Goal: Task Accomplishment & Management: Manage account settings

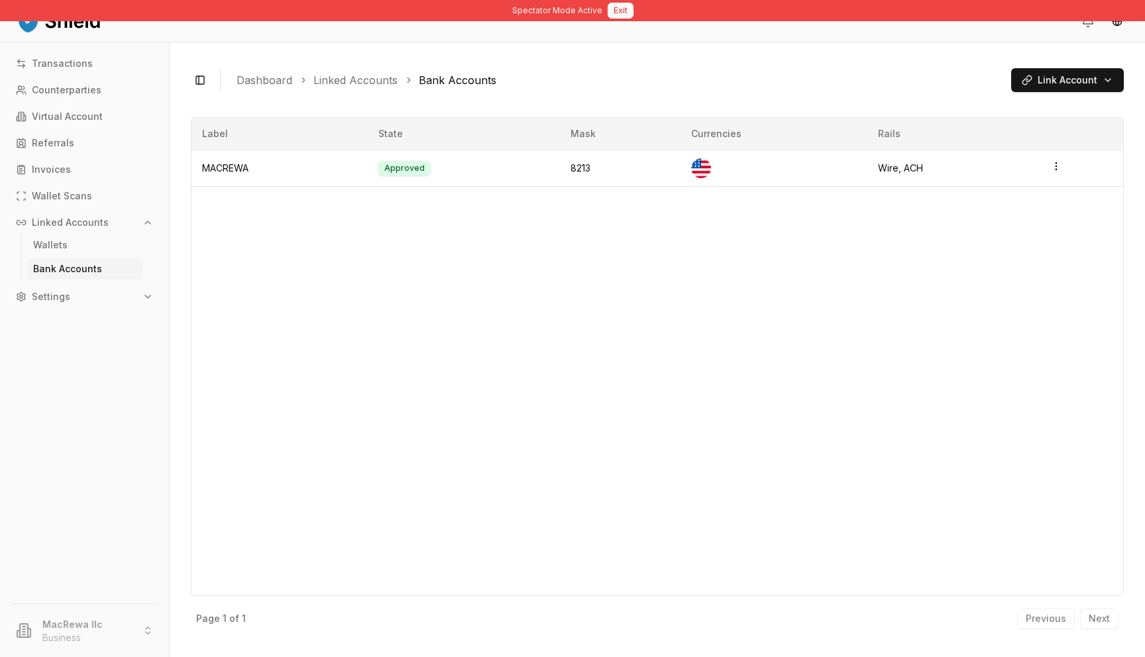
click at [625, 15] on button "Exit" at bounding box center [620, 11] width 26 height 16
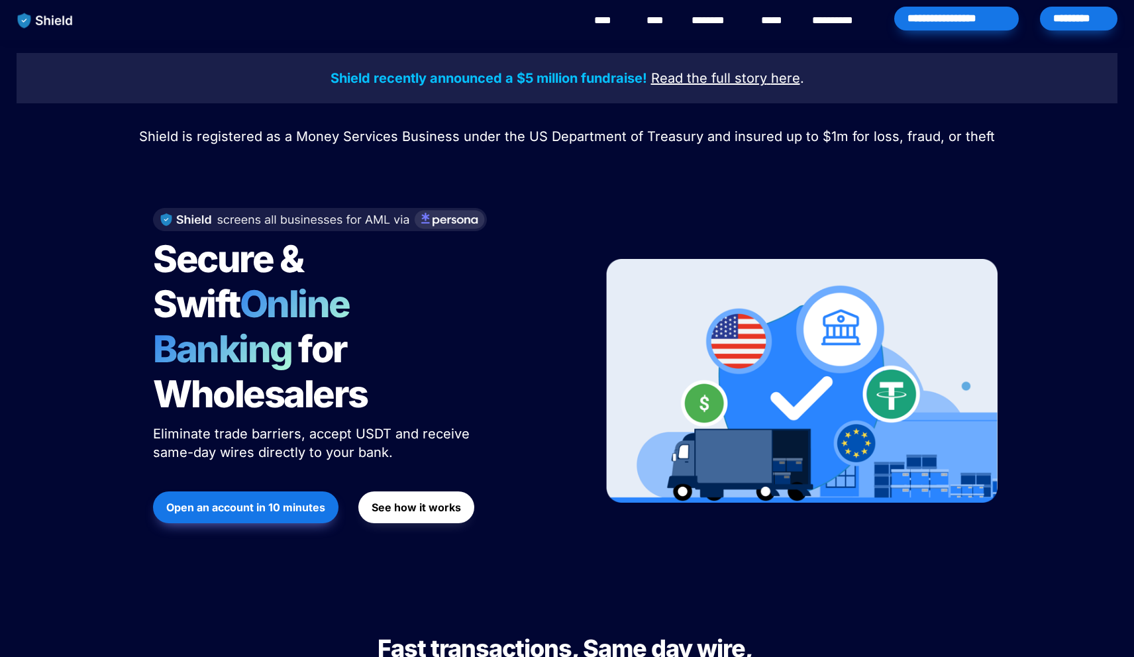
click at [1082, 25] on div "*********" at bounding box center [1079, 19] width 78 height 24
click at [1093, 9] on div "*********" at bounding box center [1079, 19] width 78 height 24
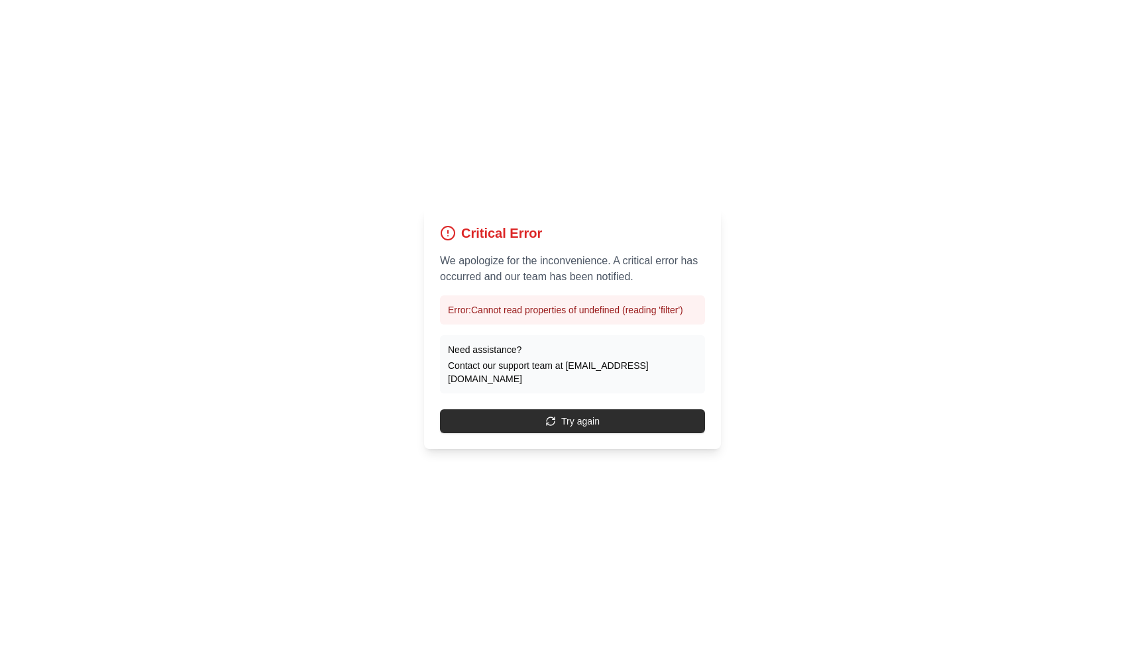
click at [558, 409] on button "Try again" at bounding box center [572, 421] width 265 height 24
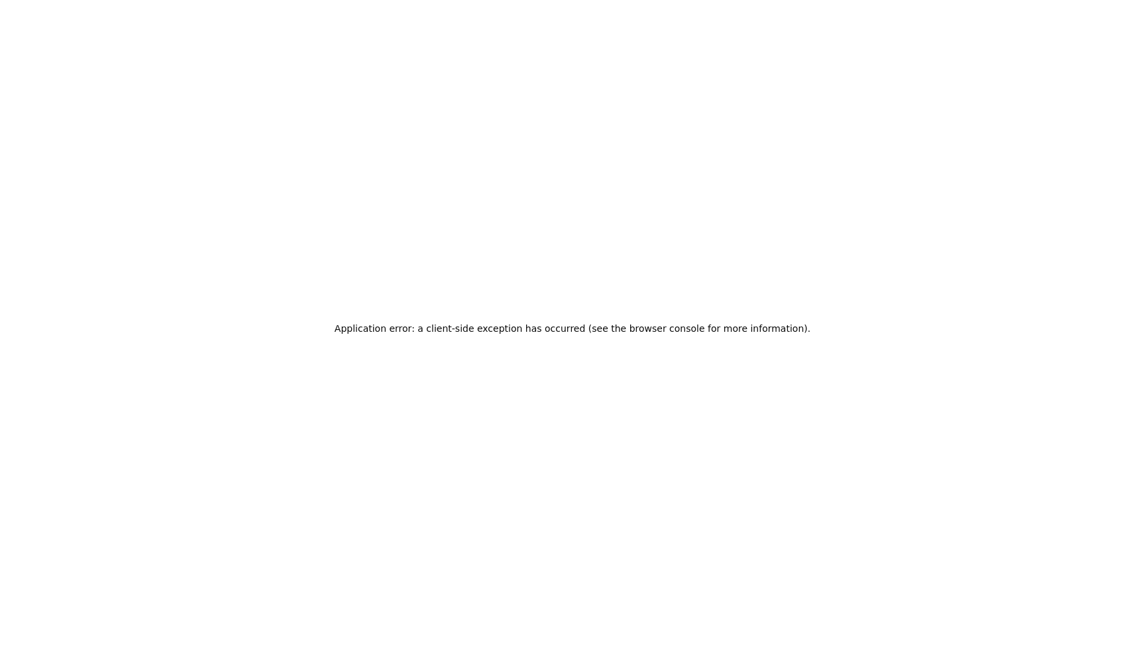
click at [636, 266] on div "Application error: a client-side exception has occurred (see the browser consol…" at bounding box center [572, 328] width 1145 height 657
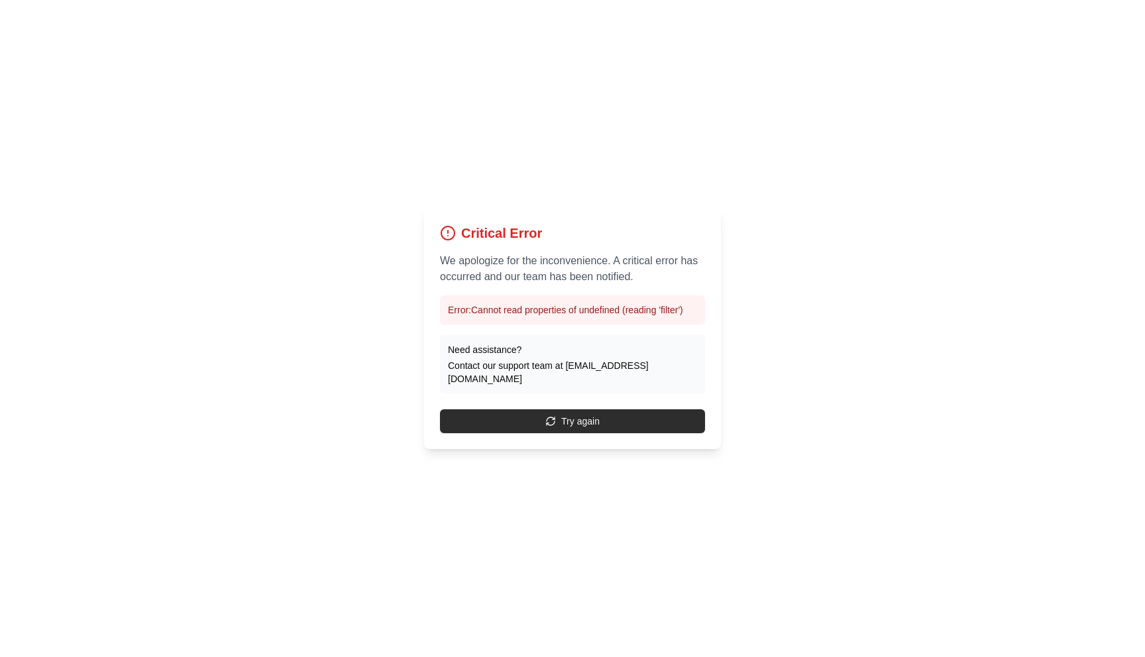
click at [558, 419] on button "Try again" at bounding box center [572, 421] width 265 height 24
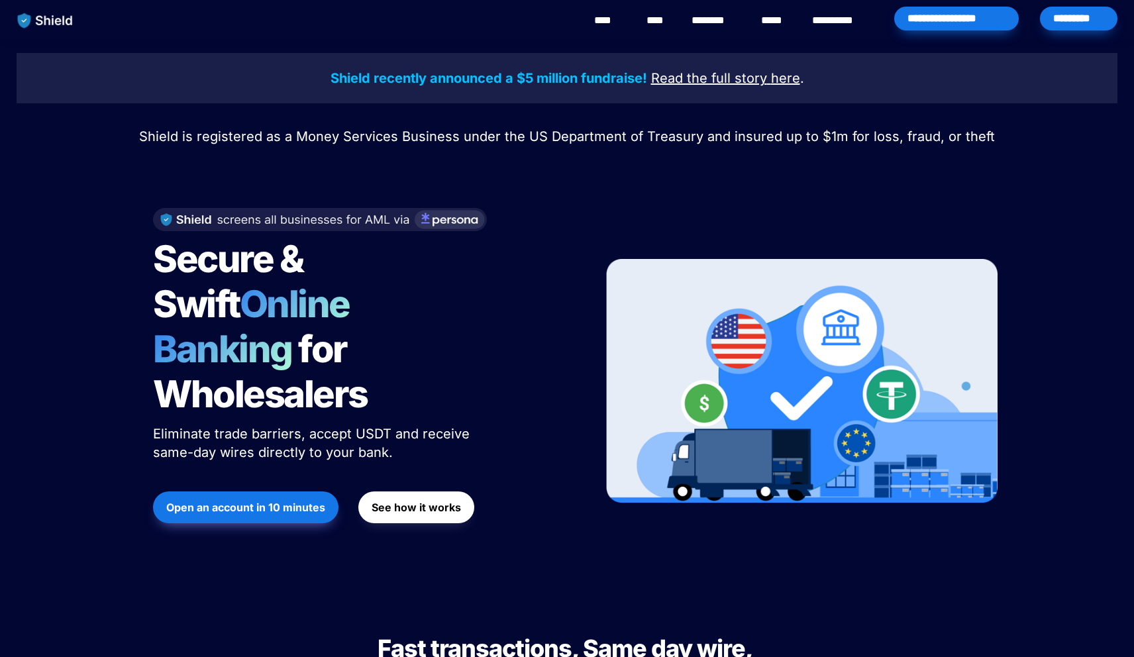
click at [1075, 13] on div "*********" at bounding box center [1079, 19] width 78 height 24
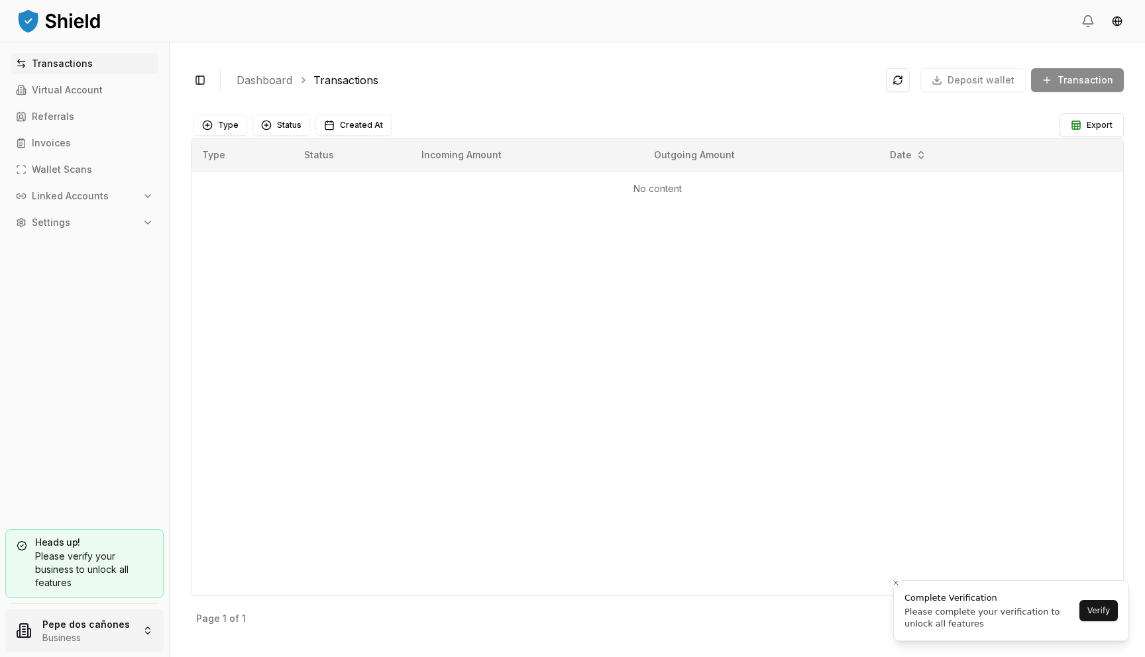
click at [81, 627] on html "Transactions Virtual Account Referrals Invoices Wallet Scans Linked Accounts Se…" at bounding box center [572, 328] width 1145 height 657
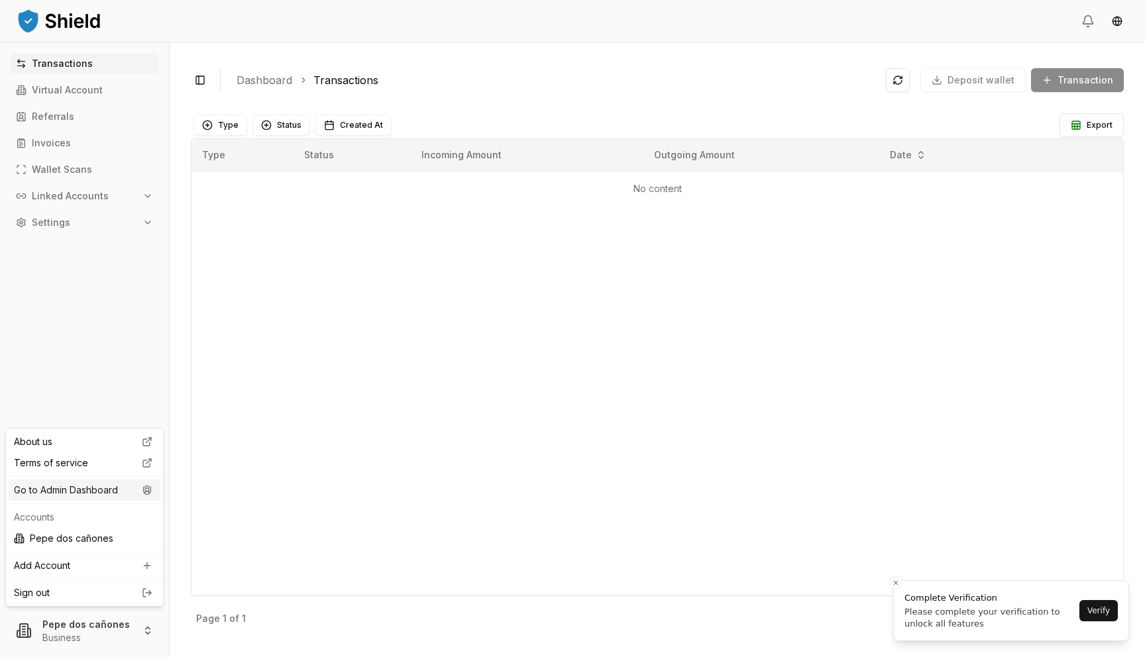
click at [95, 498] on div "Go to Admin Dashboard" at bounding box center [85, 490] width 152 height 21
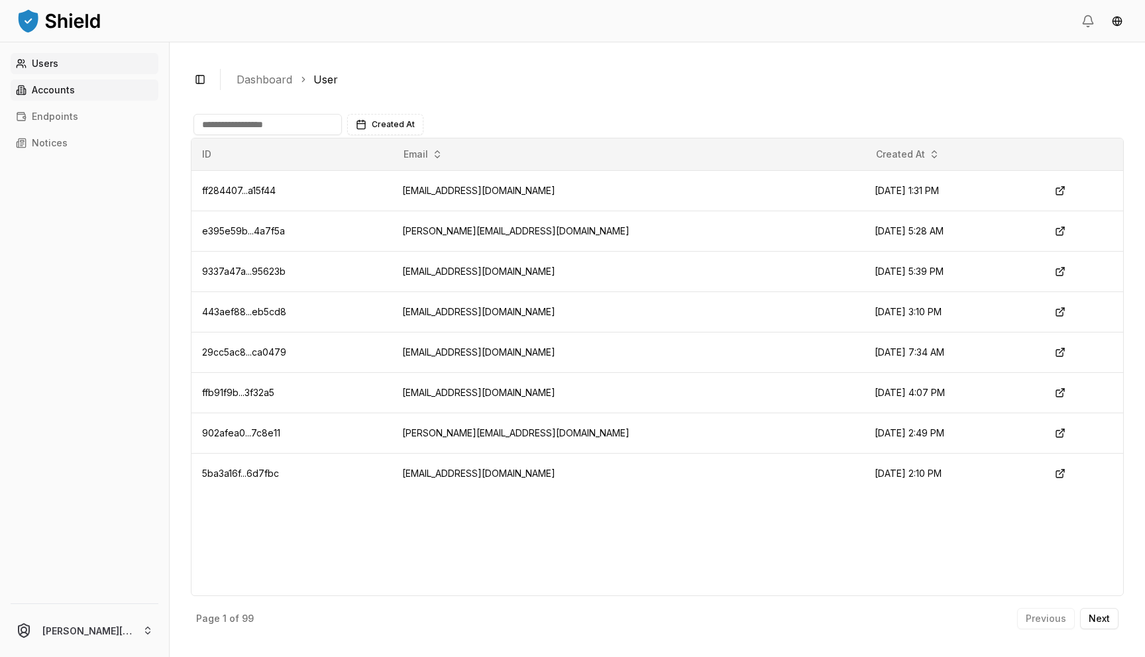
click at [86, 93] on link "Accounts" at bounding box center [85, 89] width 148 height 21
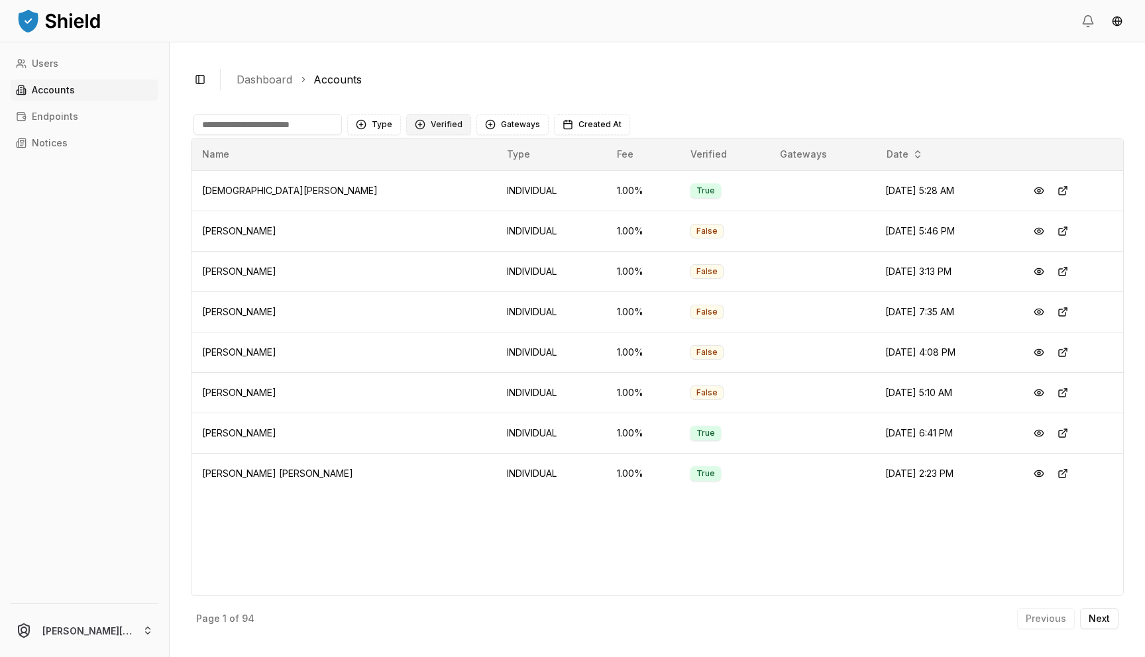
click at [449, 120] on button "Verified" at bounding box center [438, 124] width 65 height 21
click at [474, 193] on span "NOT VERIFIED" at bounding box center [460, 199] width 62 height 13
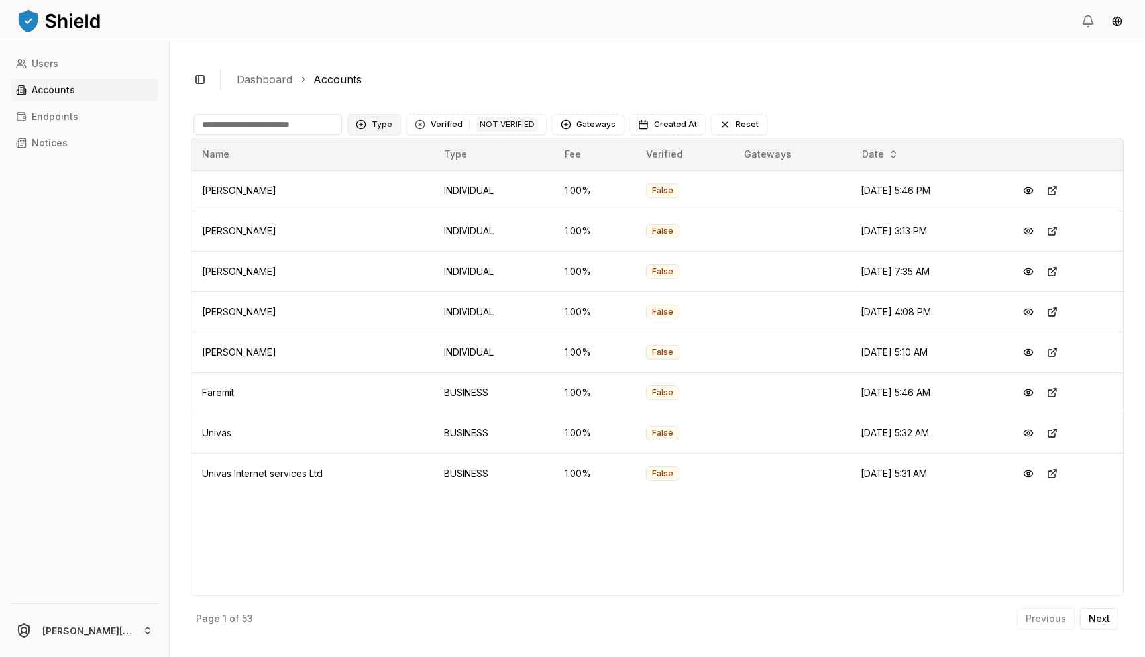
click at [384, 127] on button "Type" at bounding box center [374, 124] width 54 height 21
click at [425, 184] on div "INDIVIDUAL" at bounding box center [413, 178] width 126 height 21
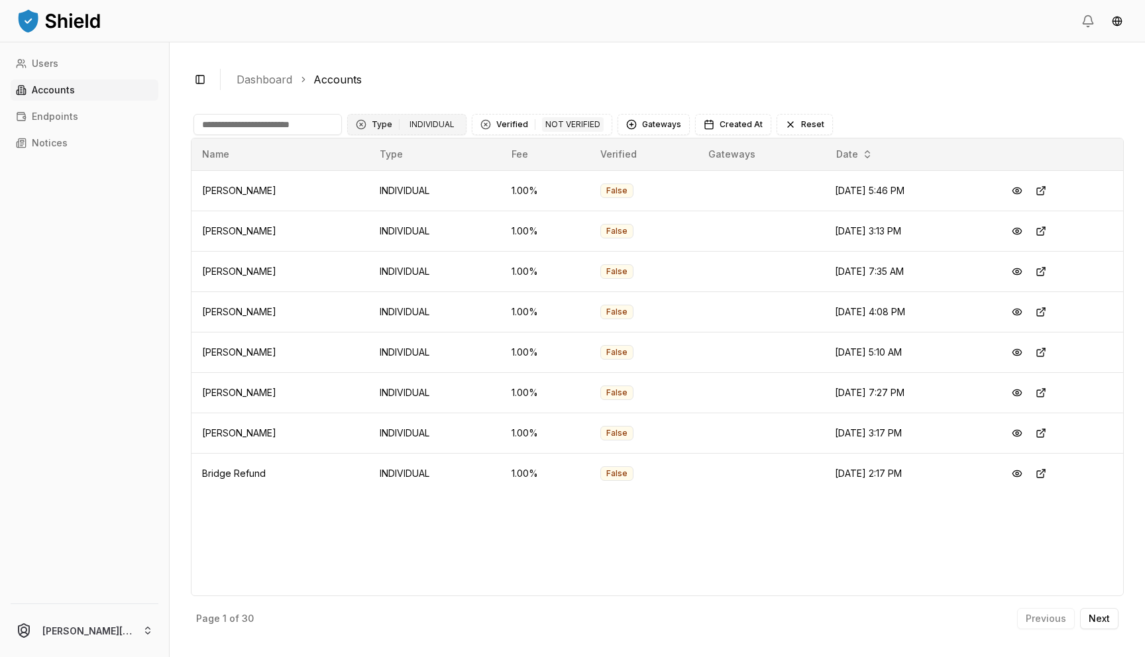
click at [423, 123] on div "INDIVIDUAL" at bounding box center [432, 124] width 52 height 15
click at [416, 210] on div "BUSINESS" at bounding box center [413, 199] width 126 height 21
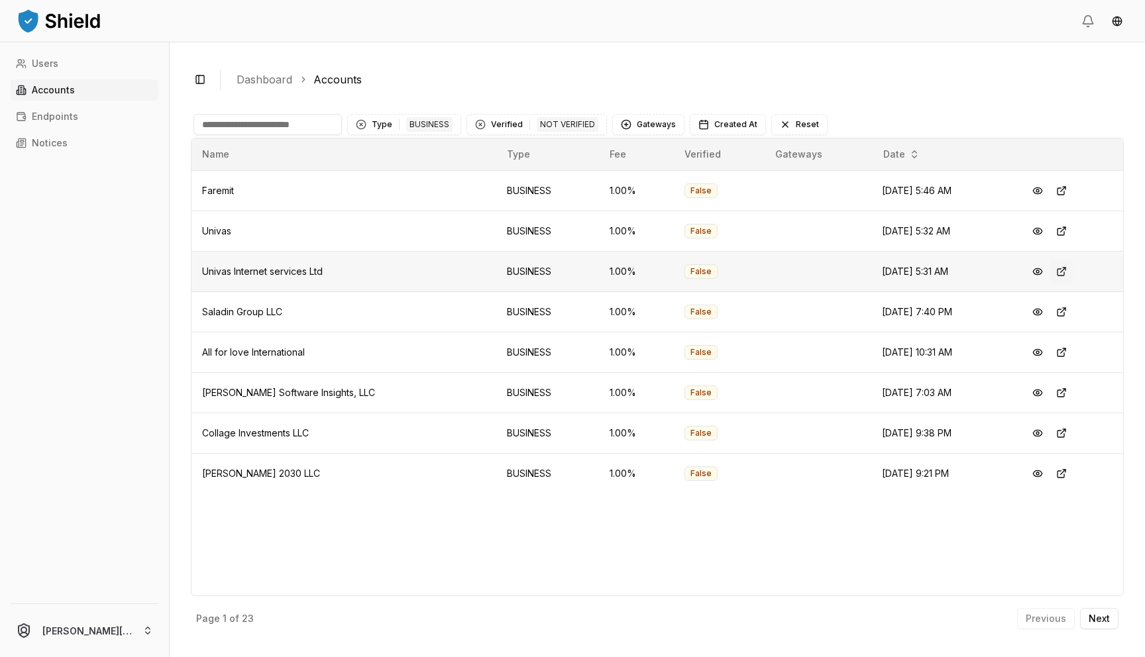
click at [1057, 270] on button at bounding box center [1061, 272] width 24 height 24
click at [1088, 623] on p "Next" at bounding box center [1098, 618] width 21 height 9
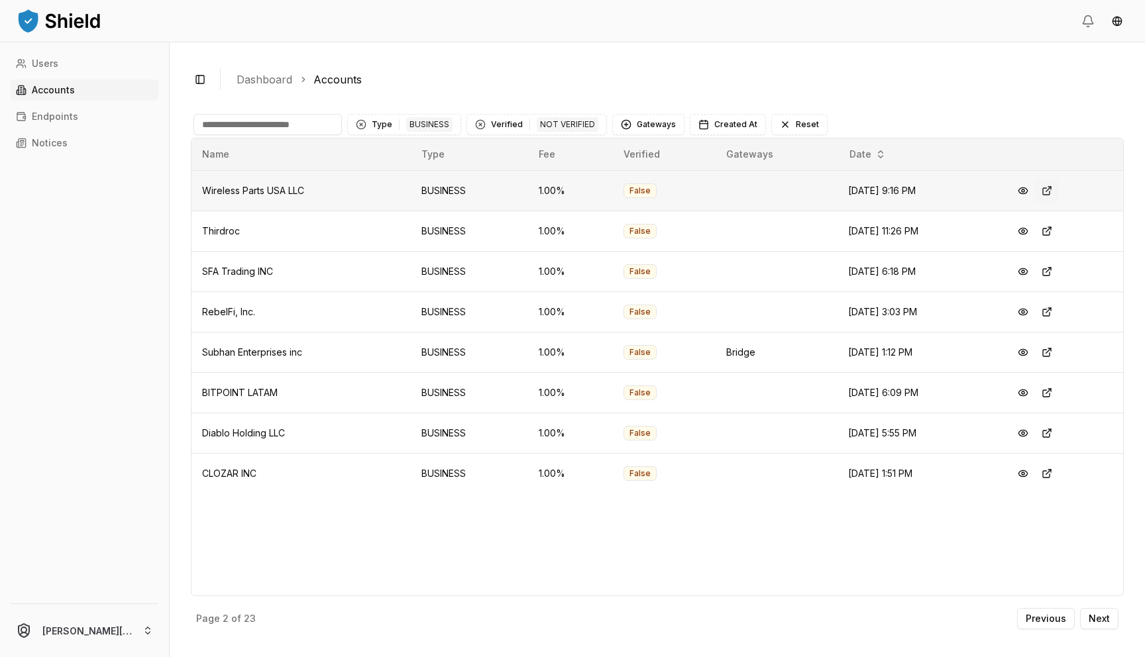
click at [1056, 190] on button at bounding box center [1047, 191] width 24 height 24
click at [1035, 616] on p "Previous" at bounding box center [1045, 618] width 40 height 9
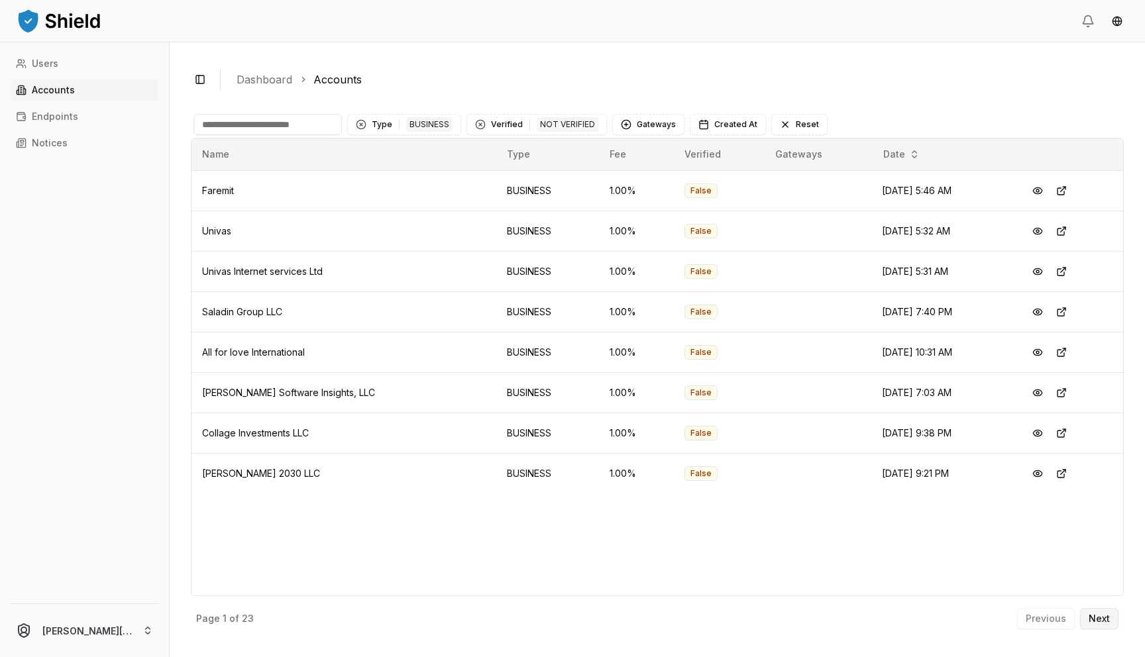
click at [1092, 625] on button "Next" at bounding box center [1099, 618] width 38 height 21
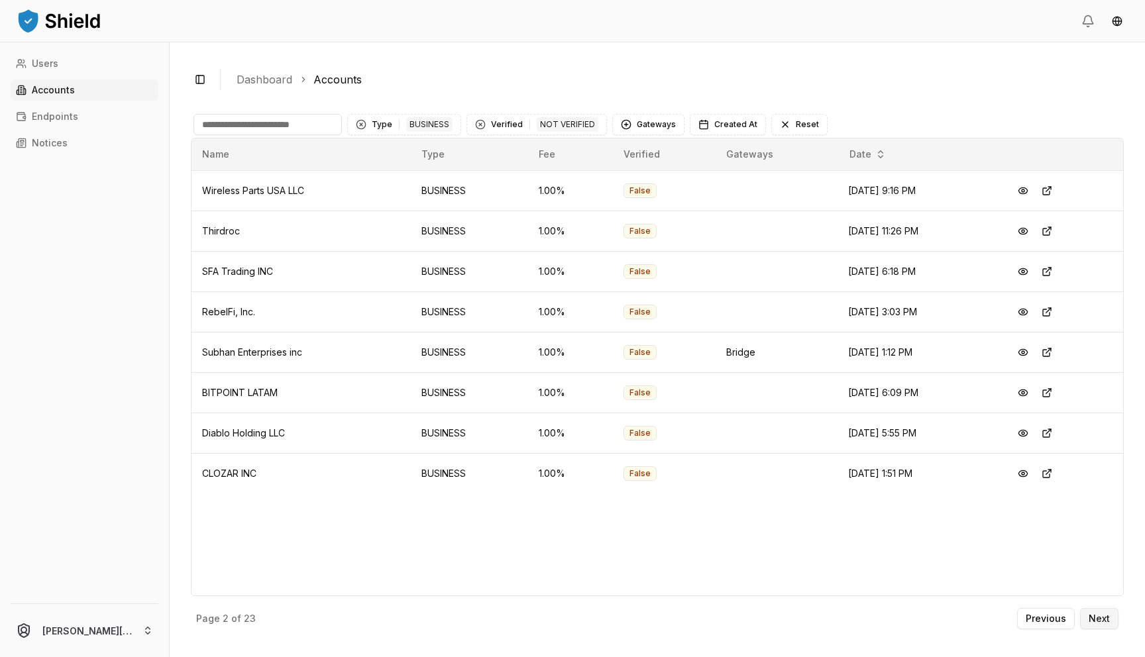
click at [1092, 625] on button "Next" at bounding box center [1099, 618] width 38 height 21
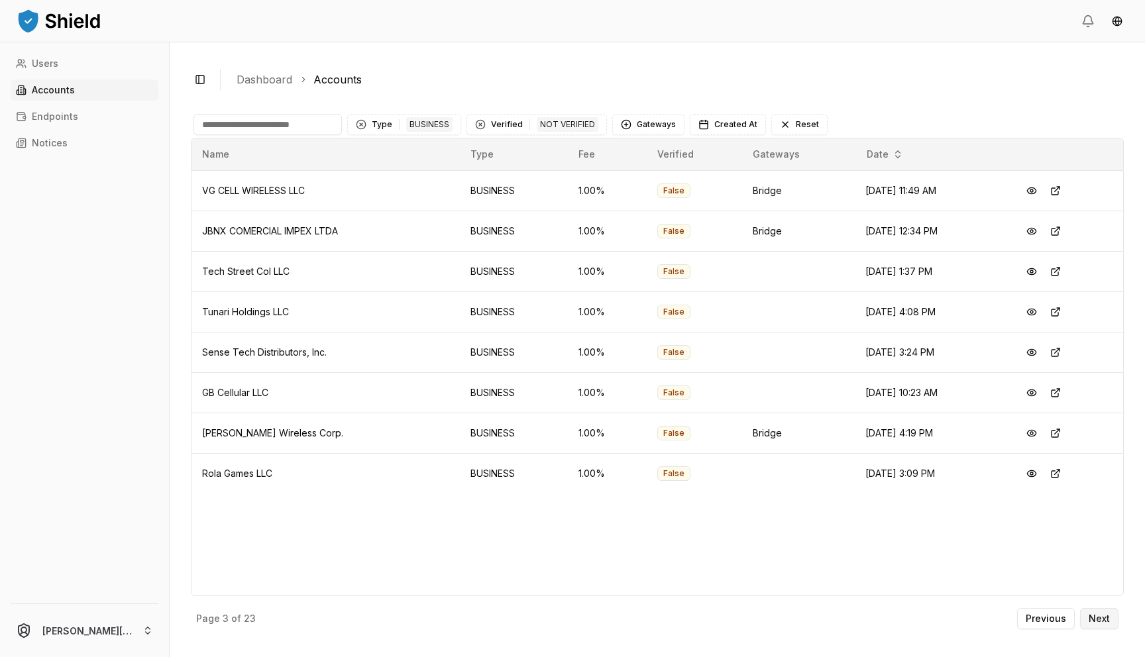
click at [1092, 625] on button "Next" at bounding box center [1099, 618] width 38 height 21
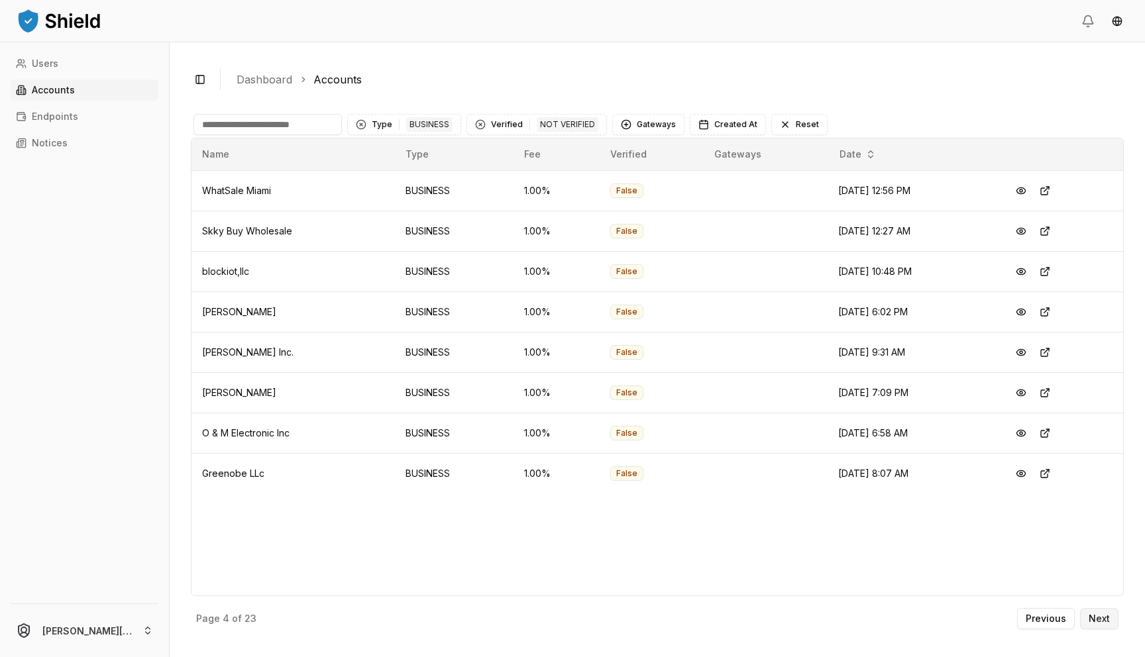
click at [1092, 625] on button "Next" at bounding box center [1099, 618] width 38 height 21
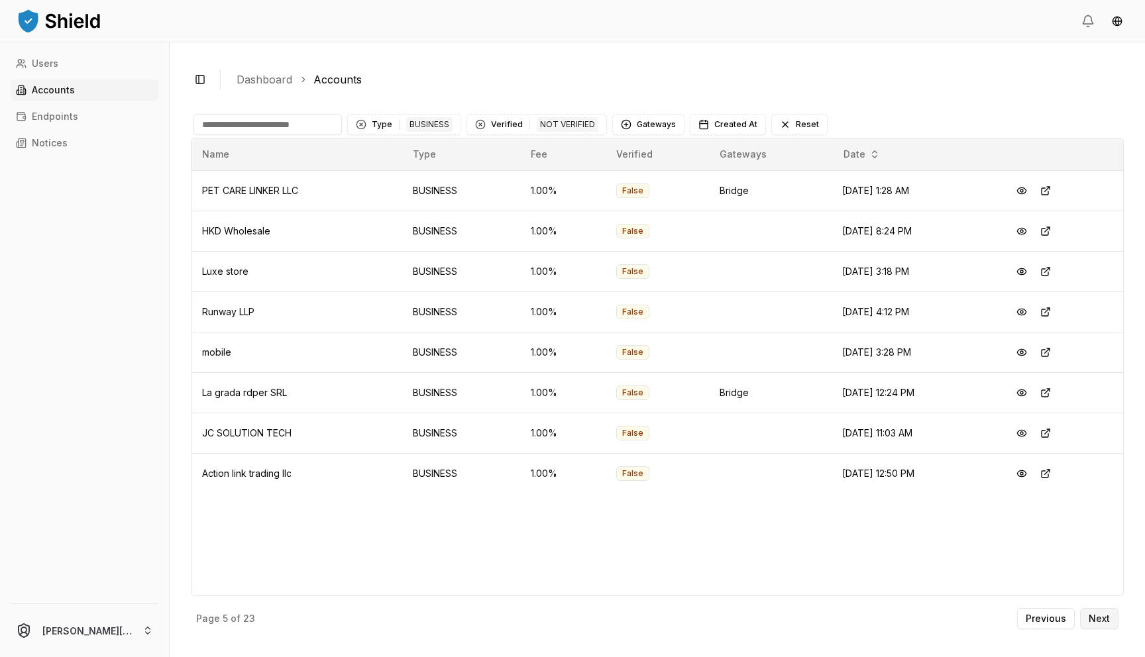
click at [1092, 625] on button "Next" at bounding box center [1099, 618] width 38 height 21
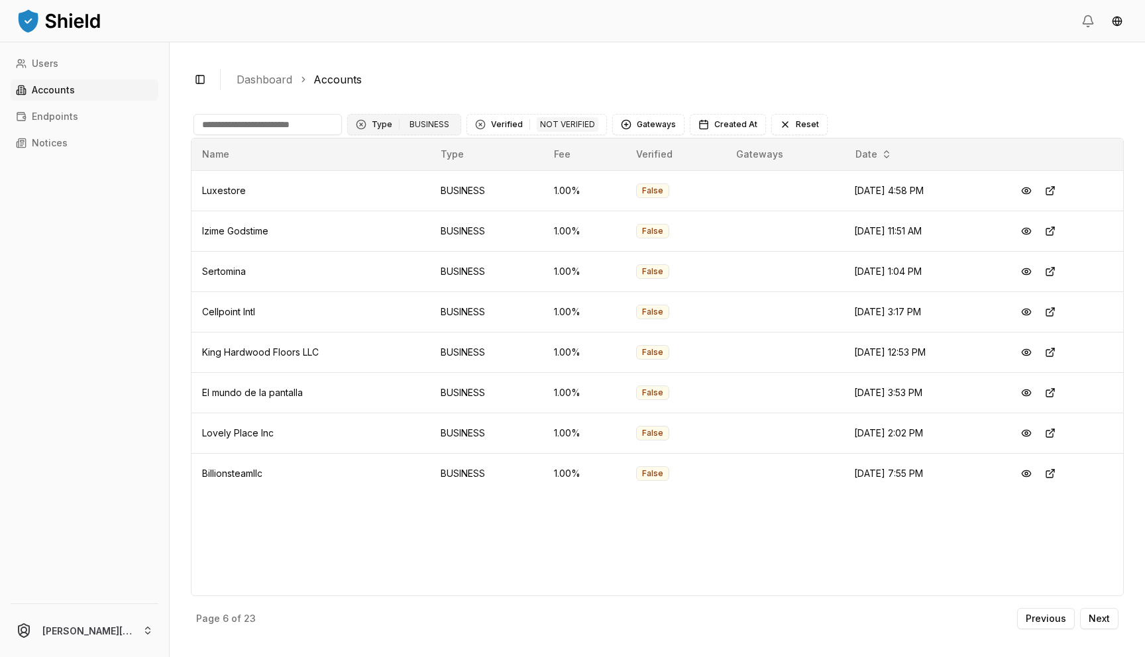
click at [418, 122] on div "BUSINESS" at bounding box center [429, 124] width 46 height 15
click at [382, 203] on span "BUSINESS" at bounding box center [394, 199] width 44 height 13
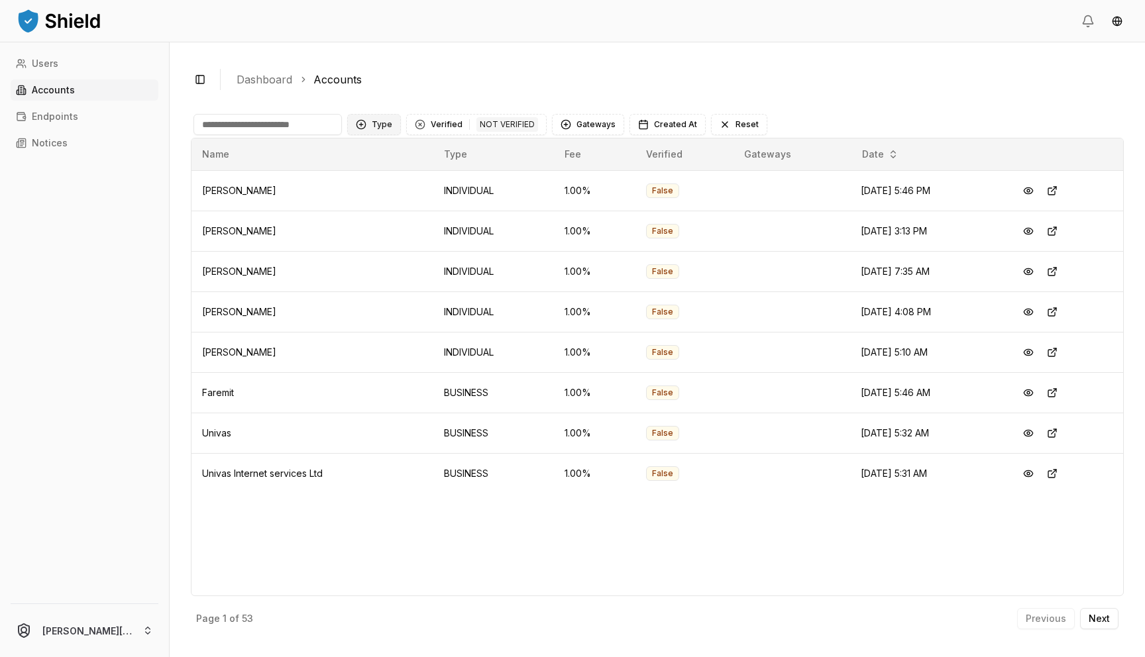
click at [376, 123] on button "Type" at bounding box center [374, 124] width 54 height 21
click at [377, 195] on span "BUSINESS" at bounding box center [394, 199] width 44 height 13
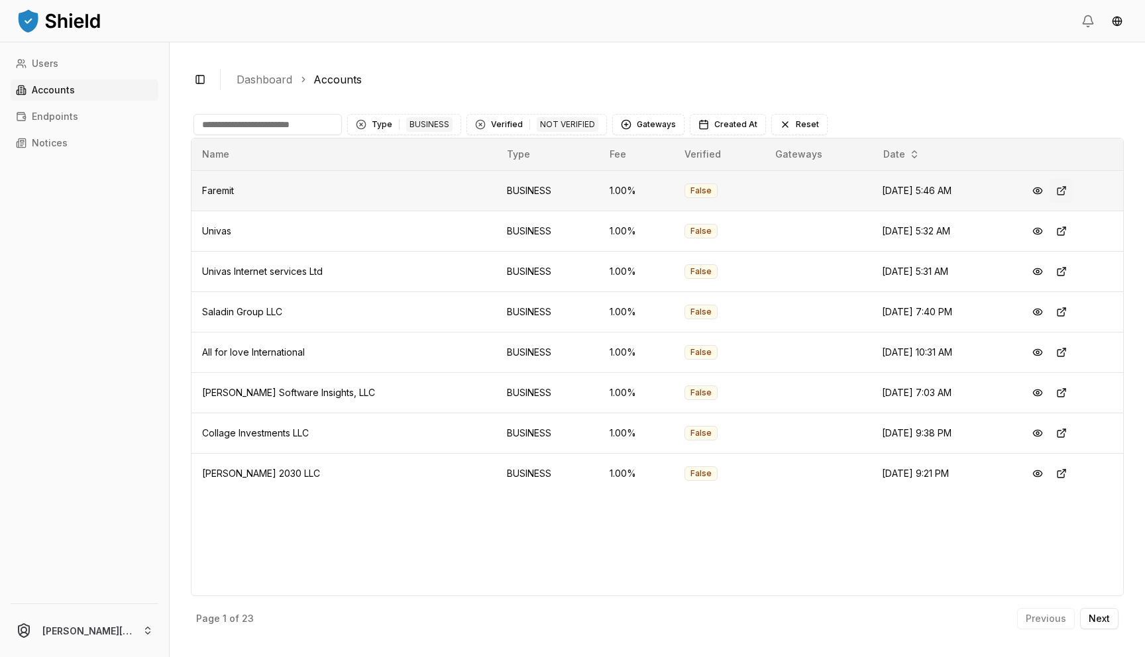
click at [1059, 194] on button at bounding box center [1061, 191] width 24 height 24
